Goal: Communication & Community: Answer question/provide support

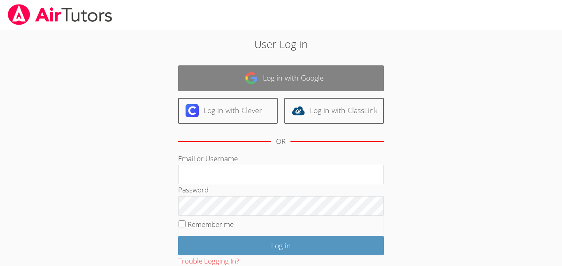
click at [235, 87] on link "Log in with Google" at bounding box center [281, 78] width 206 height 26
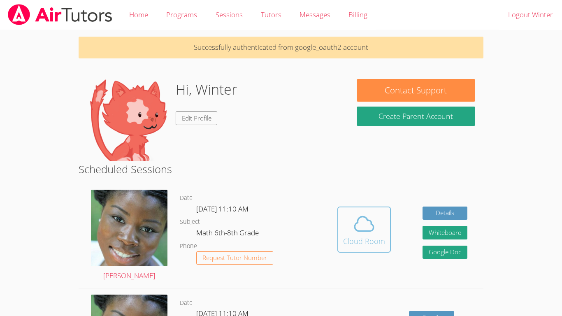
click at [358, 219] on icon at bounding box center [364, 223] width 19 height 14
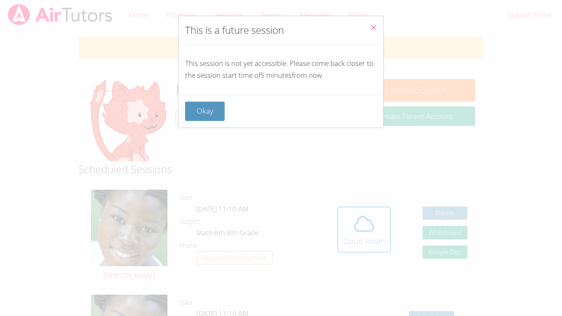
click at [198, 122] on div "Okay" at bounding box center [281, 111] width 205 height 33
click at [207, 109] on button "Okay" at bounding box center [205, 111] width 40 height 19
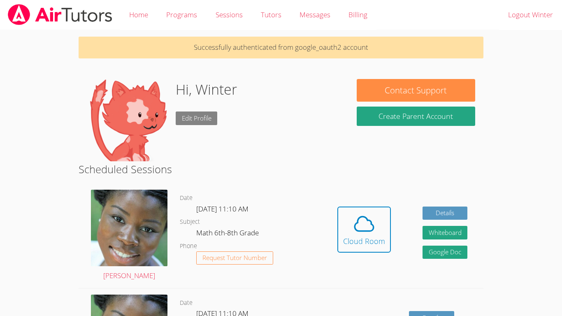
click at [193, 122] on link "Edit Profile" at bounding box center [197, 119] width 42 height 14
click at [122, 105] on img at bounding box center [128, 120] width 82 height 82
click at [410, 211] on div "Hidden Cloud Room Details Whiteboard Hidden Google Doc" at bounding box center [402, 236] width 162 height 105
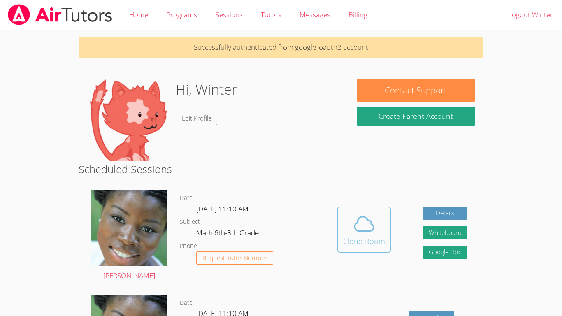
click at [351, 226] on span at bounding box center [364, 223] width 42 height 23
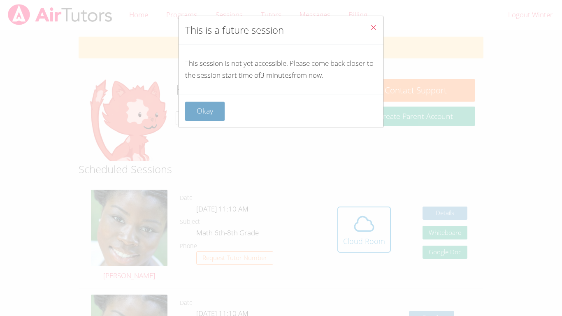
click at [210, 121] on button "Okay" at bounding box center [205, 111] width 40 height 19
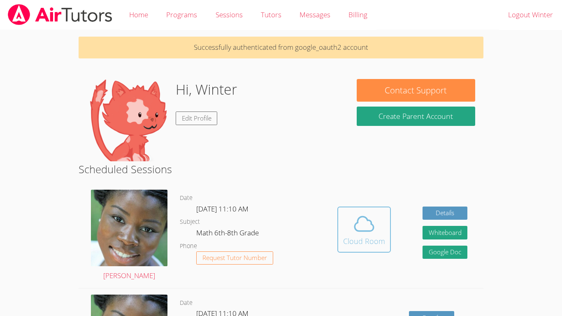
click at [344, 214] on span at bounding box center [364, 223] width 42 height 23
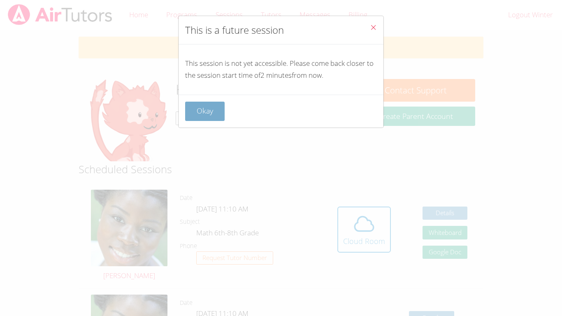
click at [203, 115] on button "Okay" at bounding box center [205, 111] width 40 height 19
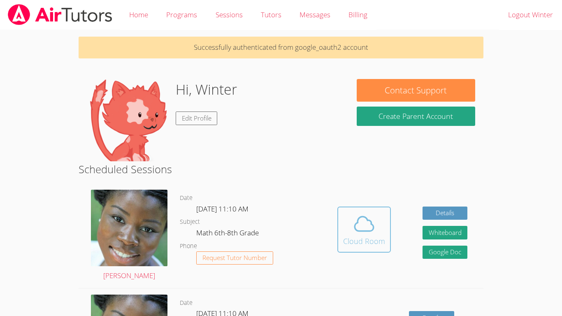
click at [386, 244] on button "Cloud Room" at bounding box center [363, 230] width 53 height 46
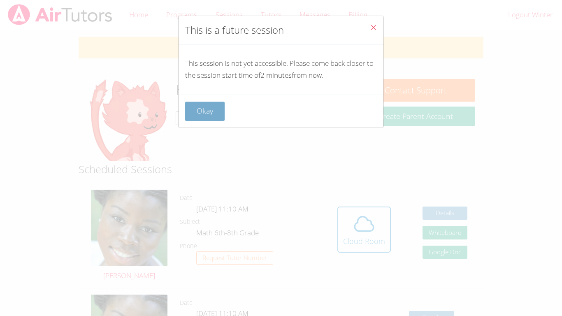
click at [198, 106] on button "Okay" at bounding box center [205, 111] width 40 height 19
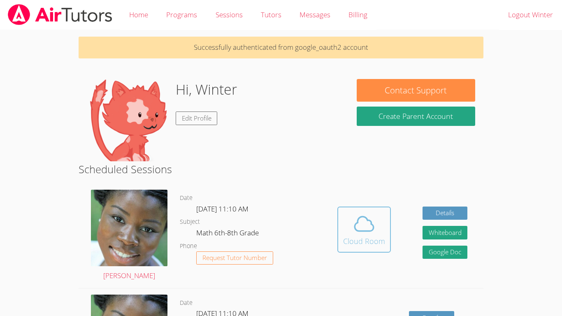
click at [356, 234] on icon at bounding box center [364, 223] width 23 height 23
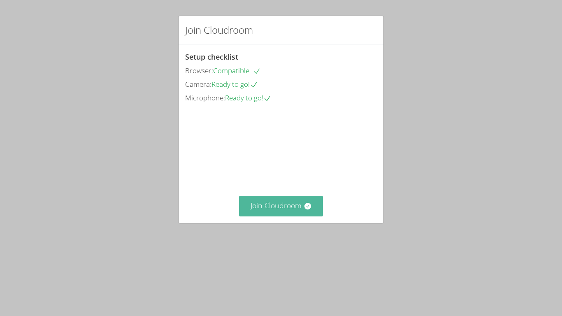
click at [298, 216] on button "Join Cloudroom" at bounding box center [281, 206] width 84 height 20
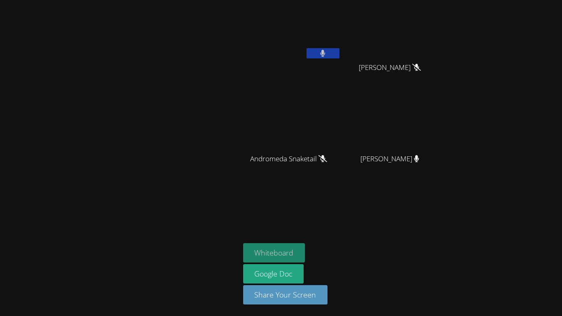
click at [293, 251] on button "Whiteboard" at bounding box center [274, 252] width 62 height 19
click at [332, 49] on button at bounding box center [323, 53] width 33 height 10
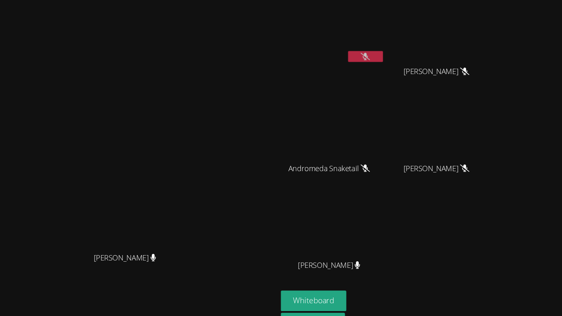
click at [381, 59] on div at bounding box center [364, 54] width 33 height 12
click at [382, 41] on video at bounding box center [333, 30] width 98 height 55
click at [368, 52] on icon at bounding box center [364, 53] width 9 height 7
click at [381, 52] on button at bounding box center [364, 53] width 33 height 10
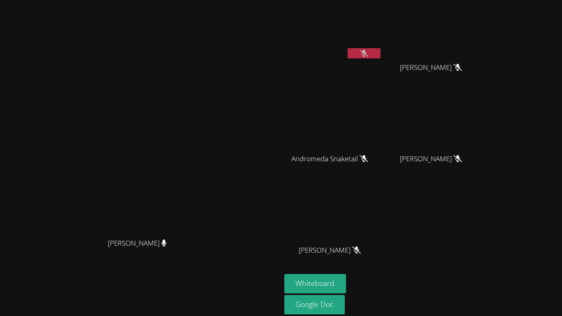
click at [368, 53] on icon at bounding box center [364, 53] width 9 height 7
click at [381, 53] on button at bounding box center [364, 53] width 33 height 10
click at [368, 53] on icon at bounding box center [364, 53] width 9 height 7
click at [367, 53] on icon at bounding box center [364, 53] width 5 height 7
click at [462, 70] on icon at bounding box center [458, 67] width 9 height 7
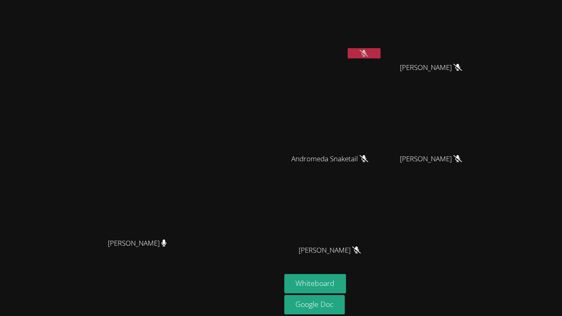
click at [462, 70] on icon at bounding box center [458, 67] width 9 height 7
click at [381, 51] on button at bounding box center [364, 53] width 33 height 10
click at [381, 55] on button at bounding box center [364, 53] width 33 height 10
click at [348, 48] on button at bounding box center [364, 53] width 33 height 10
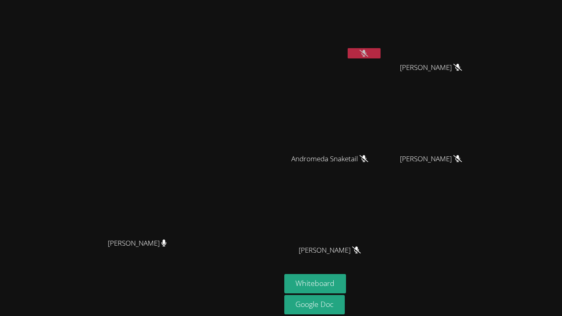
click at [348, 48] on button at bounding box center [364, 53] width 33 height 10
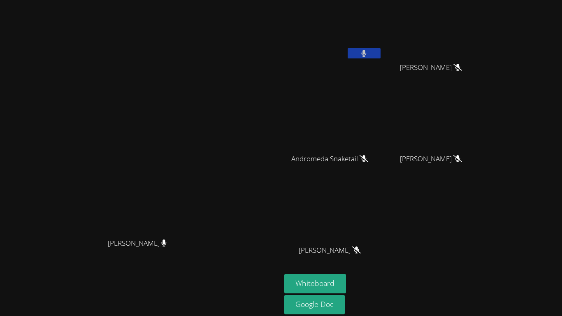
click at [348, 48] on button at bounding box center [364, 53] width 33 height 10
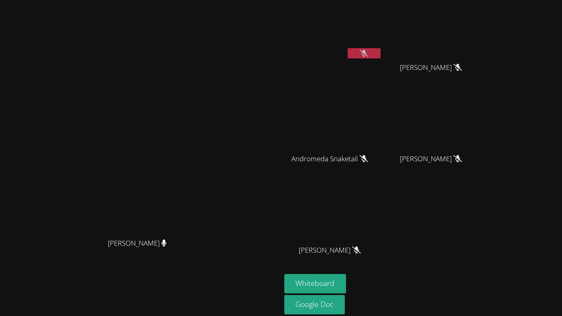
click at [348, 48] on button at bounding box center [364, 53] width 33 height 10
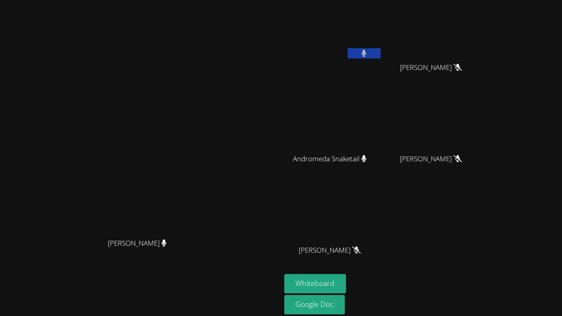
click at [348, 48] on button at bounding box center [364, 53] width 33 height 10
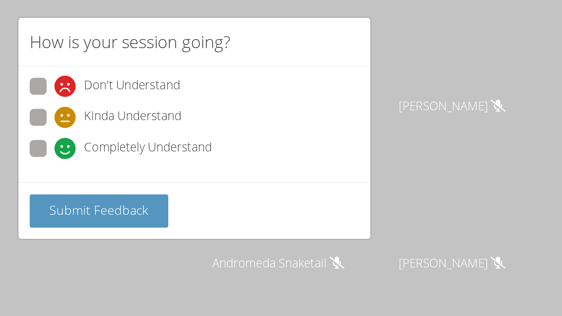
click at [200, 98] on span at bounding box center [200, 98] width 0 height 0
click at [200, 92] on input "Completely Understand" at bounding box center [203, 90] width 7 height 7
radio input "true"
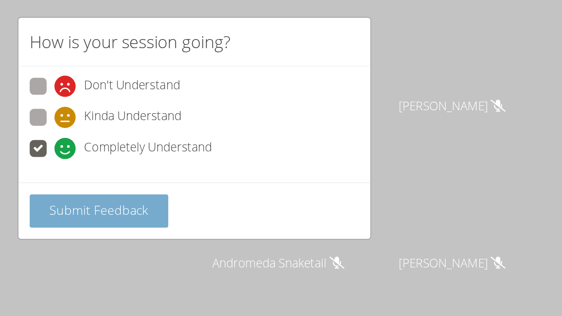
click at [221, 131] on span "Submit Feedback" at bounding box center [226, 128] width 58 height 10
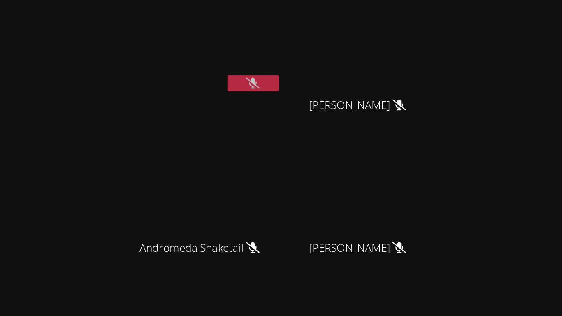
click at [368, 55] on icon at bounding box center [364, 53] width 9 height 7
click at [381, 53] on button at bounding box center [364, 53] width 33 height 10
